Goal: Information Seeking & Learning: Learn about a topic

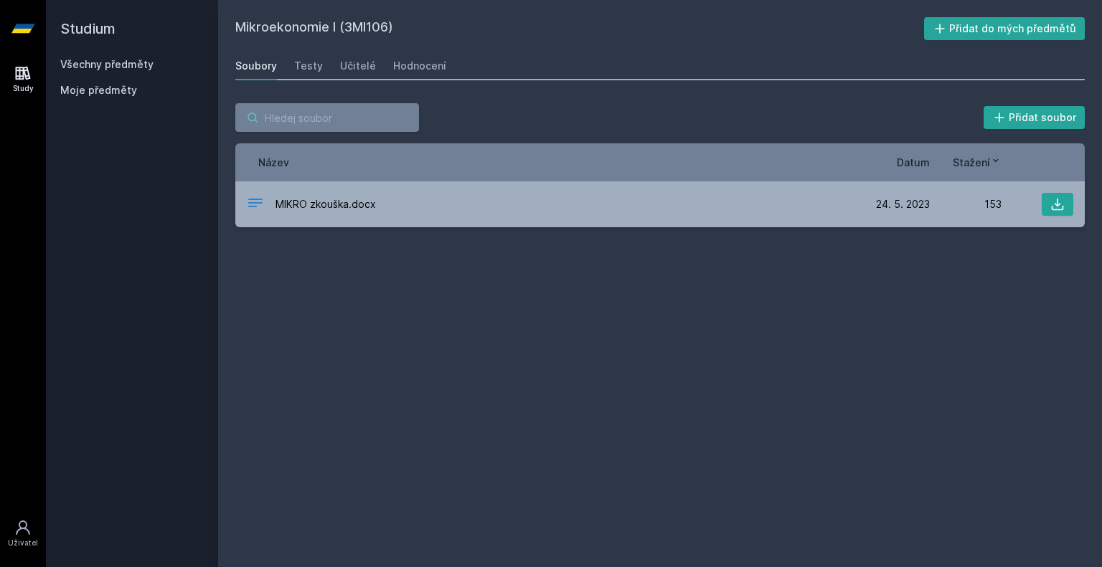
click at [376, 112] on input "search" at bounding box center [327, 117] width 184 height 29
click at [272, 65] on div "Soubory" at bounding box center [256, 66] width 42 height 14
click at [306, 127] on input "search" at bounding box center [327, 117] width 184 height 29
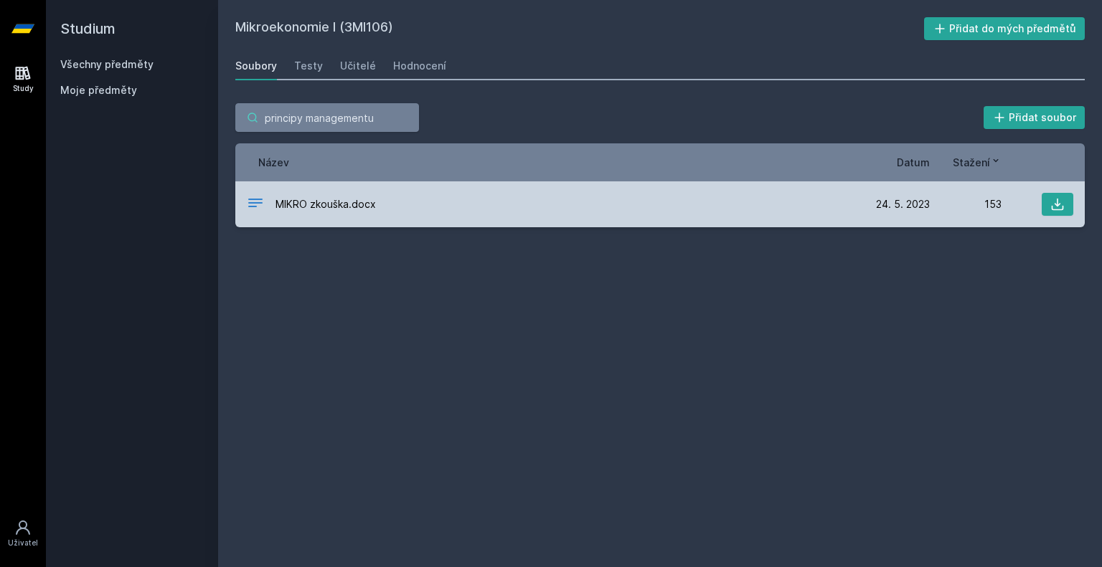
type input "principy managementu"
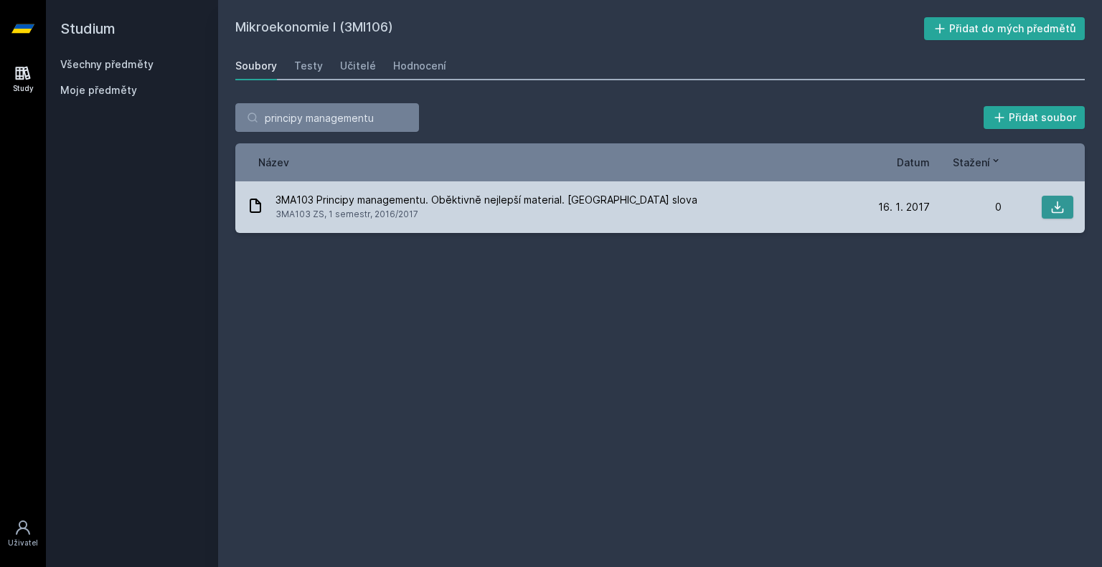
click at [1056, 208] on icon at bounding box center [1058, 208] width 12 height 12
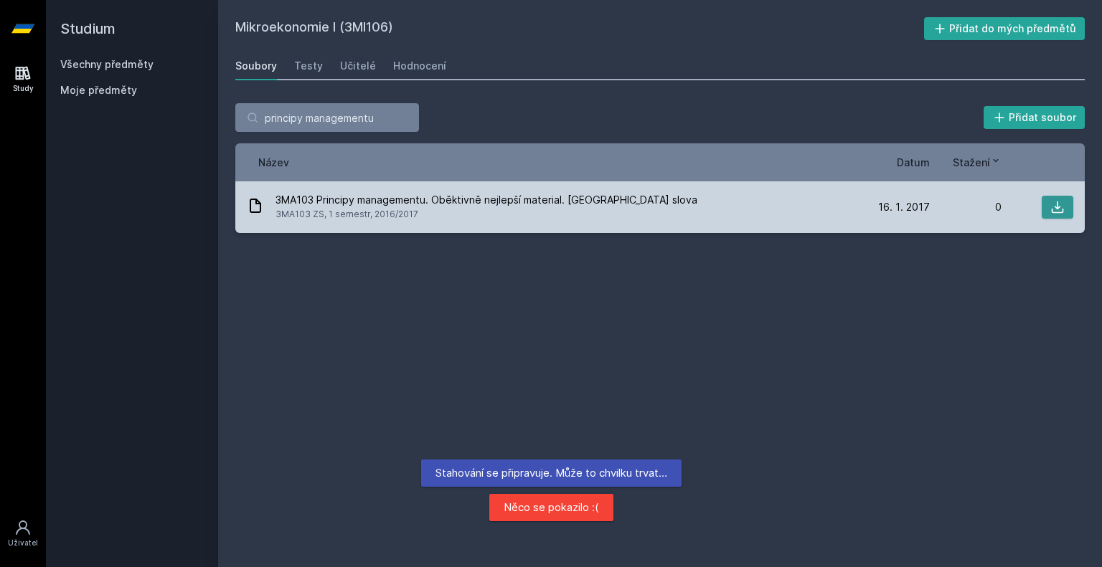
click at [1065, 199] on button at bounding box center [1057, 207] width 32 height 23
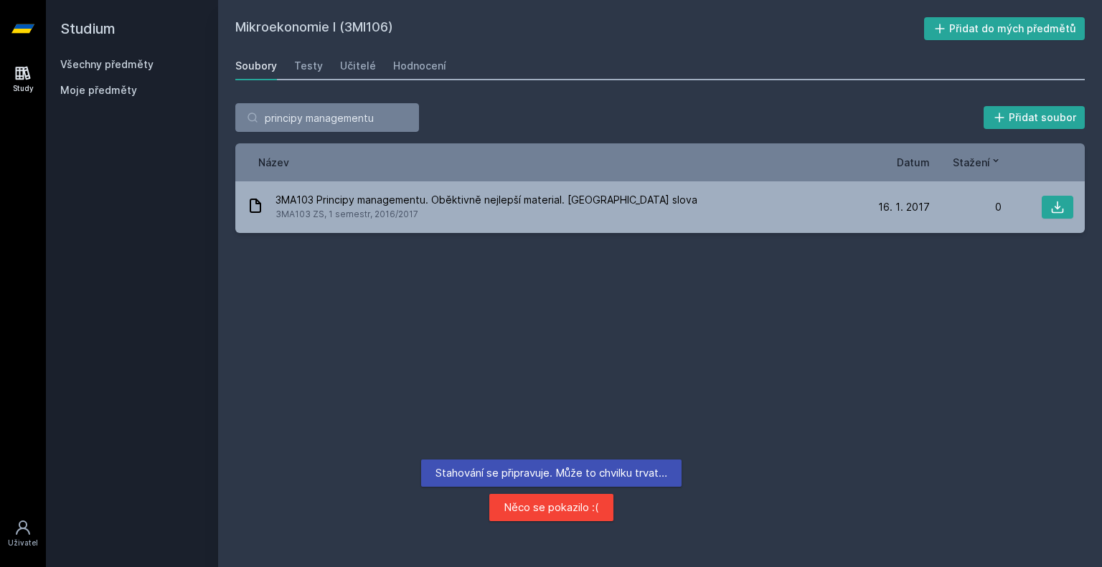
click at [115, 65] on link "Všechny předměty" at bounding box center [106, 64] width 93 height 12
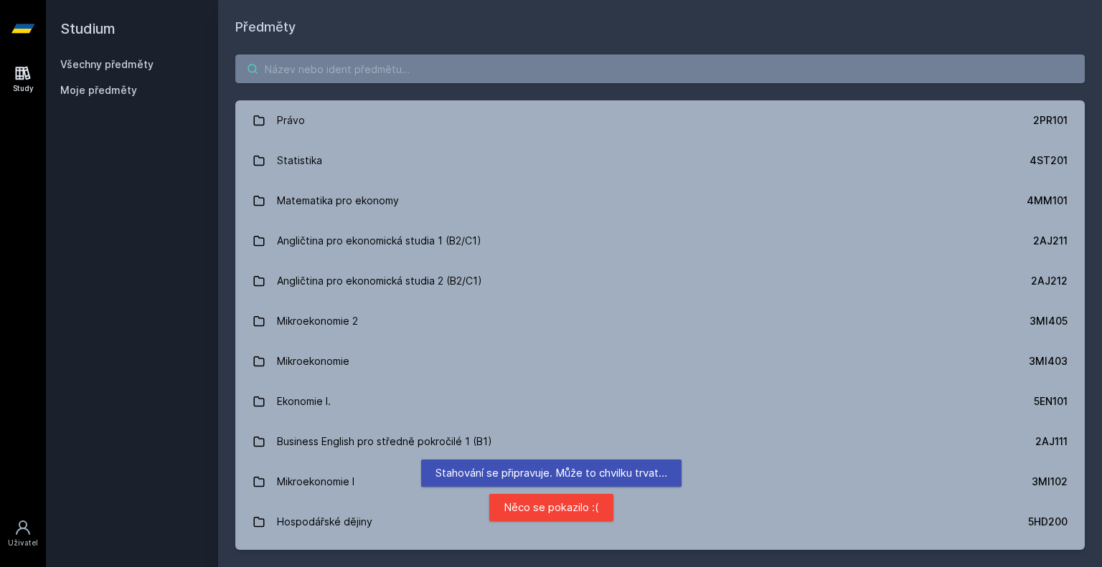
click at [364, 69] on input "search" at bounding box center [659, 69] width 849 height 29
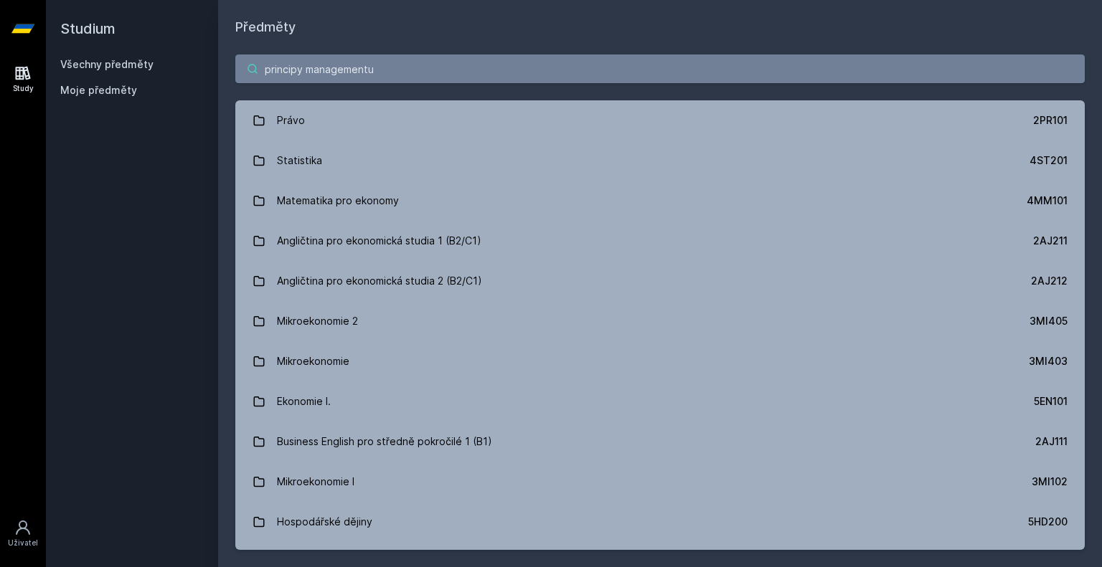
type input "principy managementu"
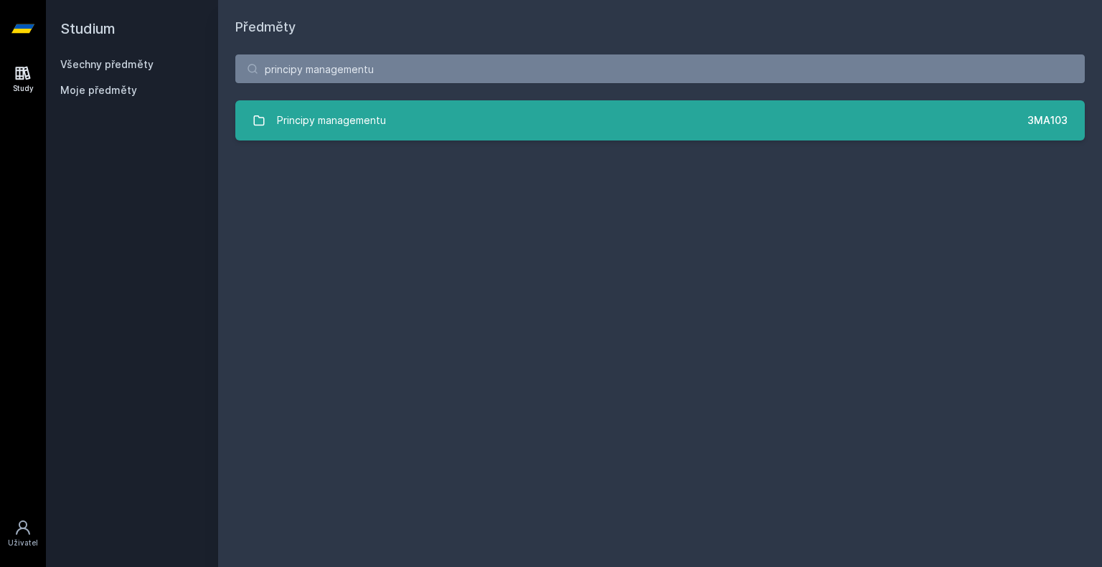
click at [316, 131] on div "Principy managementu" at bounding box center [331, 120] width 109 height 29
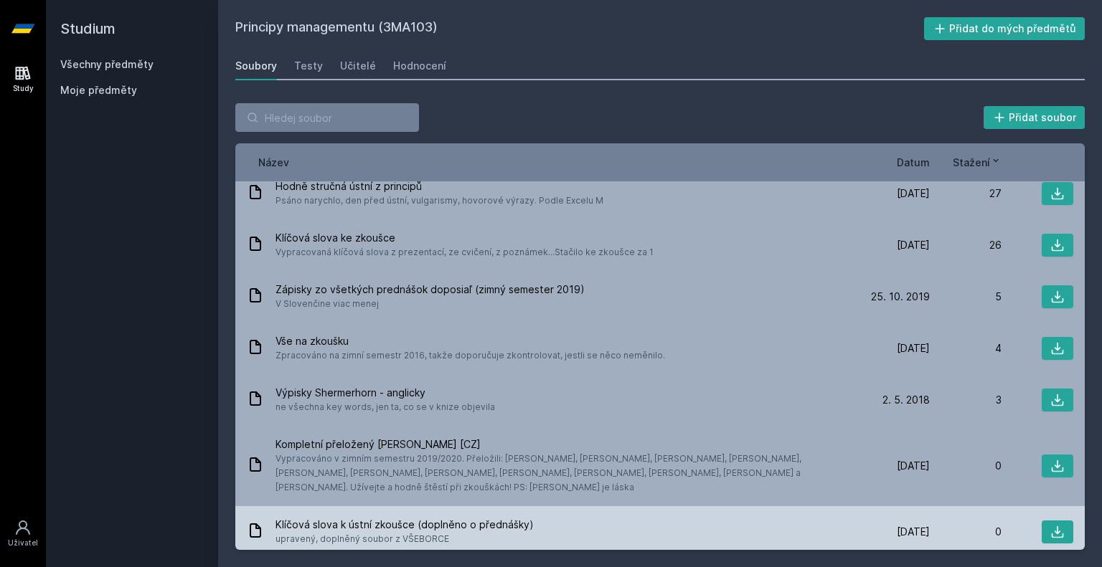
scroll to position [371, 0]
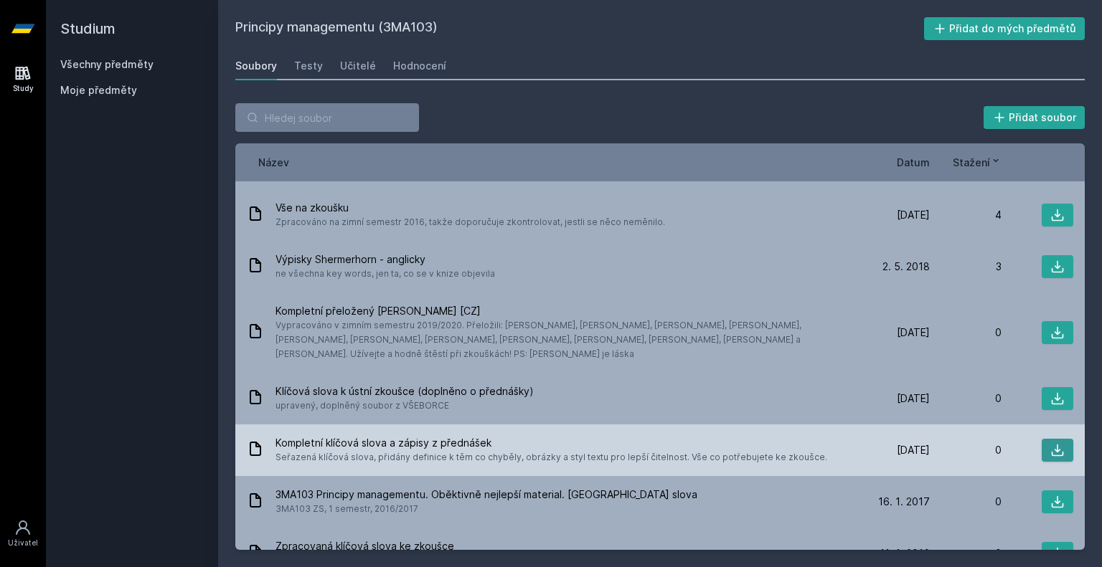
click at [1052, 445] on icon at bounding box center [1058, 451] width 12 height 12
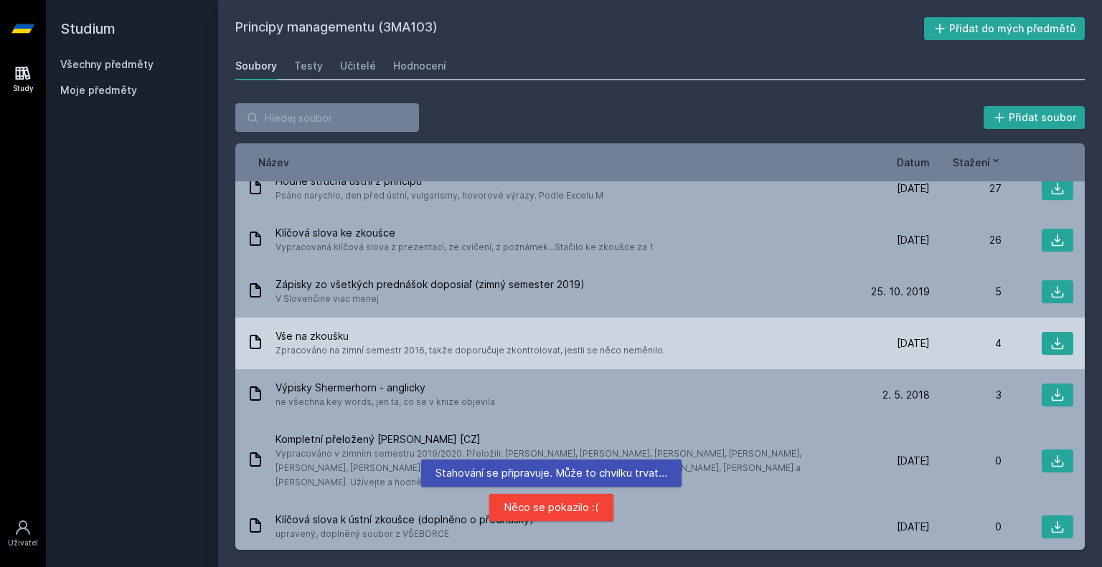
scroll to position [227, 0]
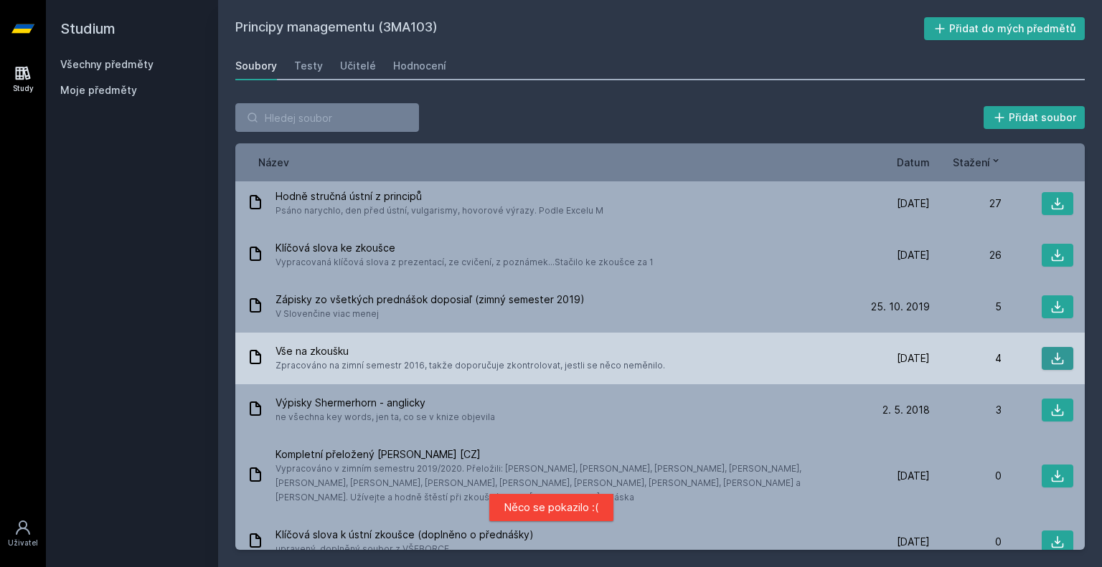
click at [1052, 353] on icon at bounding box center [1058, 359] width 12 height 12
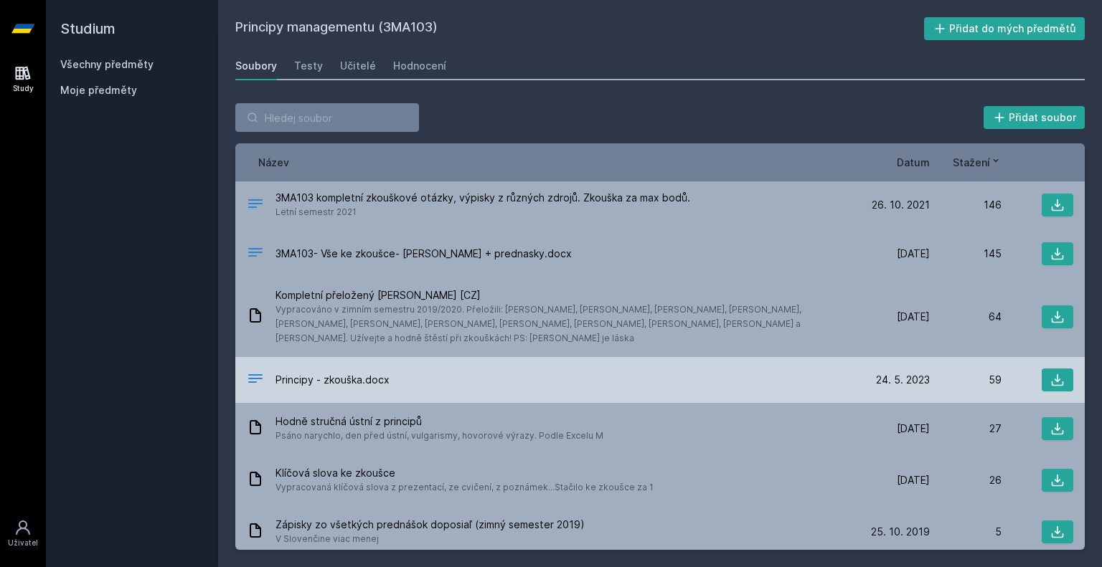
scroll to position [0, 0]
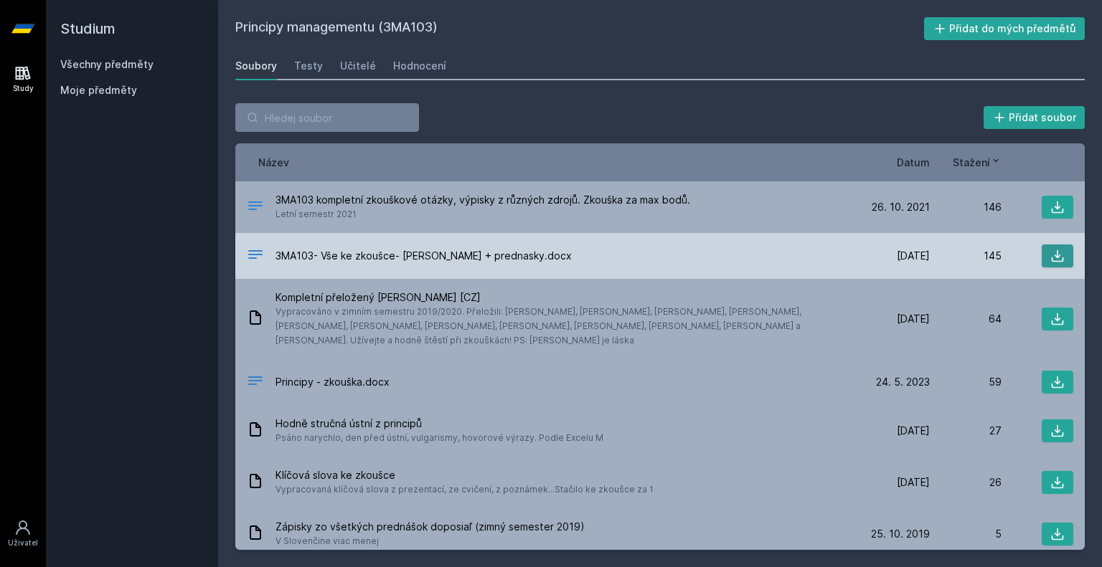
click at [1052, 258] on icon at bounding box center [1057, 256] width 14 height 14
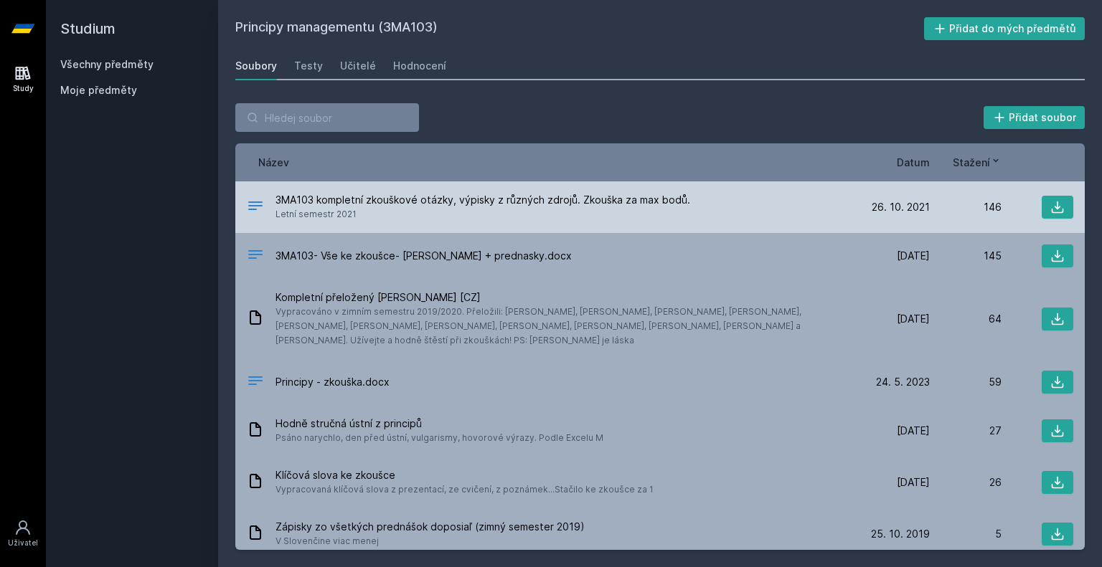
click at [978, 212] on div "146" at bounding box center [966, 207] width 72 height 14
click at [1050, 200] on icon at bounding box center [1057, 207] width 14 height 14
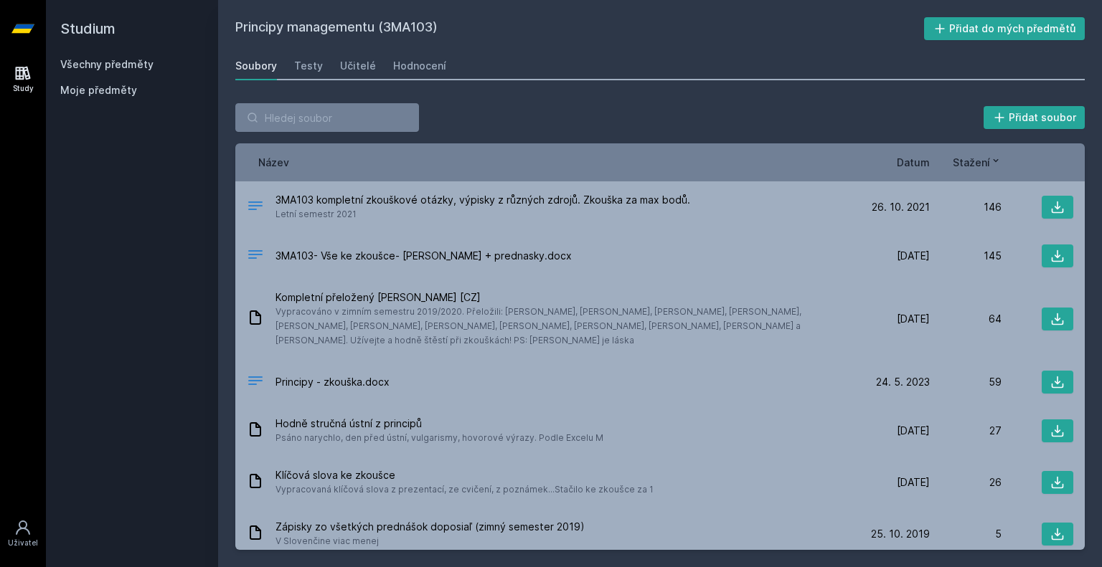
click at [108, 62] on link "Všechny předměty" at bounding box center [106, 64] width 93 height 12
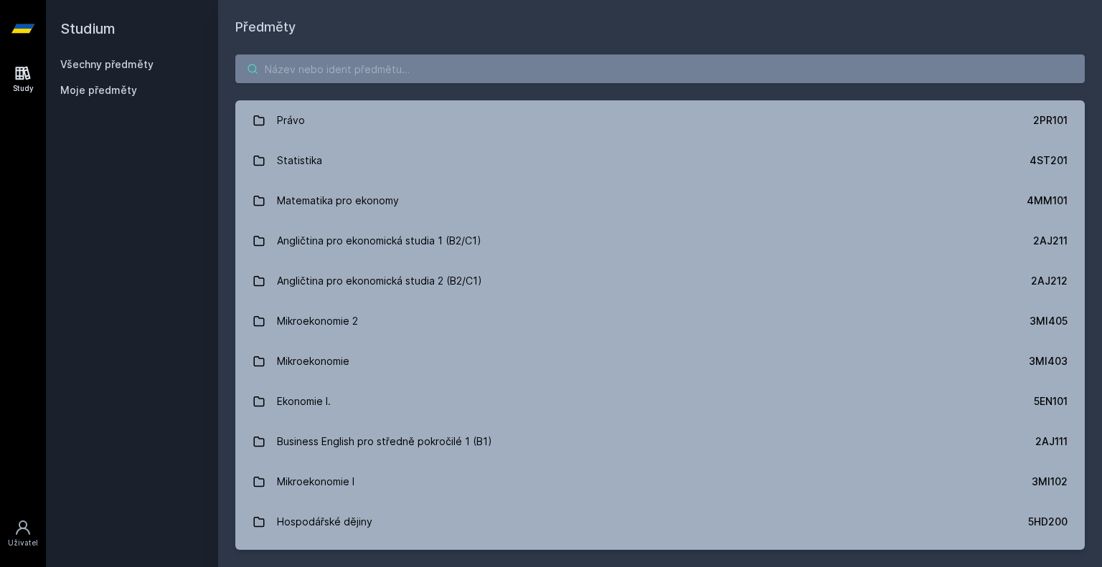
click at [333, 71] on input "search" at bounding box center [659, 69] width 849 height 29
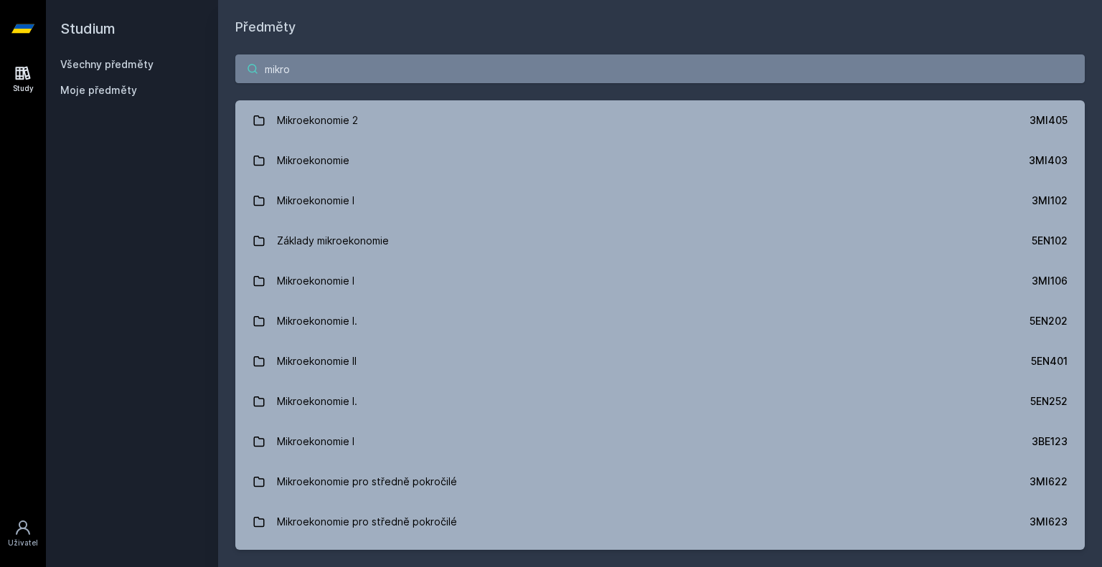
type input "mikro"
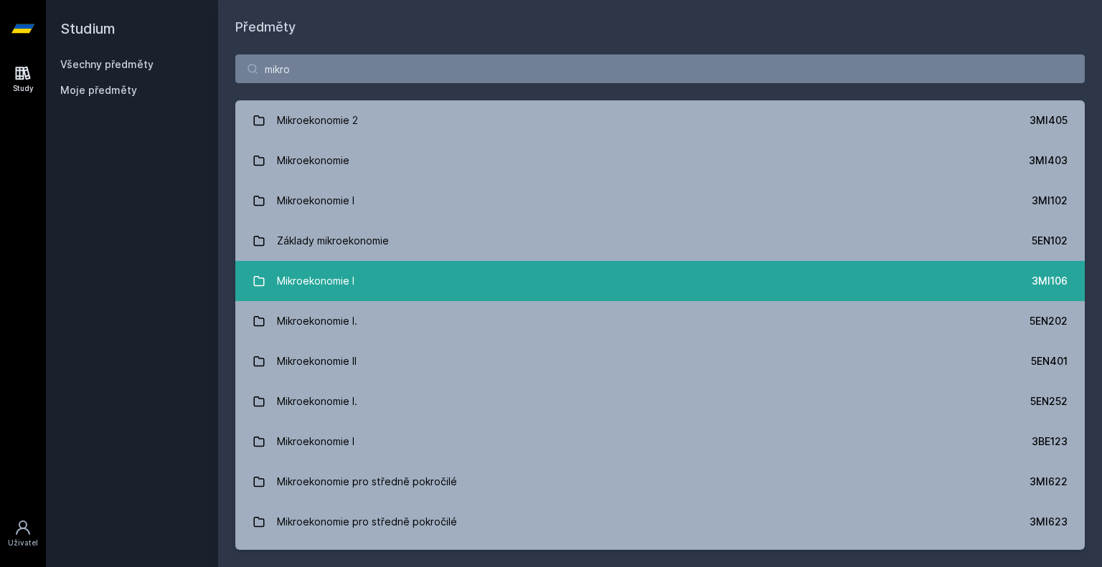
click at [330, 280] on div "Mikroekonomie I" at bounding box center [315, 281] width 77 height 29
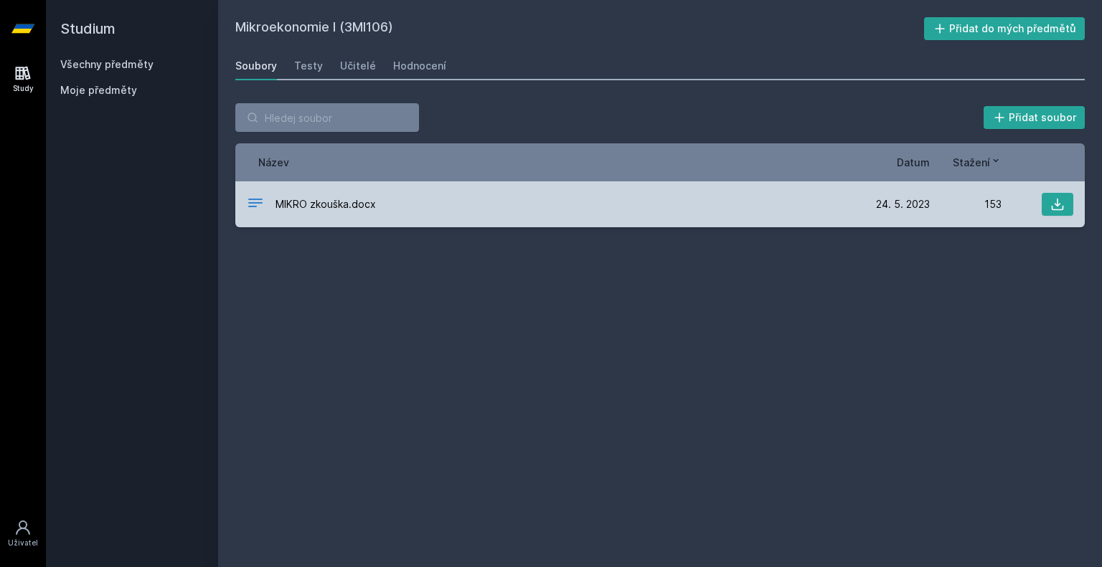
click at [327, 200] on span "MIKRO zkouška.docx" at bounding box center [325, 204] width 100 height 14
click at [1062, 204] on icon at bounding box center [1057, 204] width 14 height 14
